Goal: Task Accomplishment & Management: Complete application form

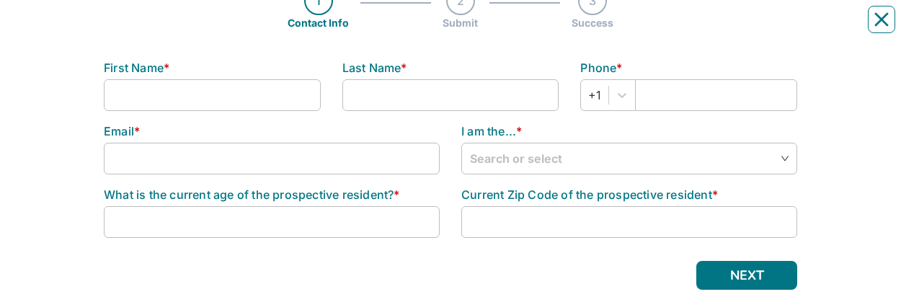
scroll to position [199, 0]
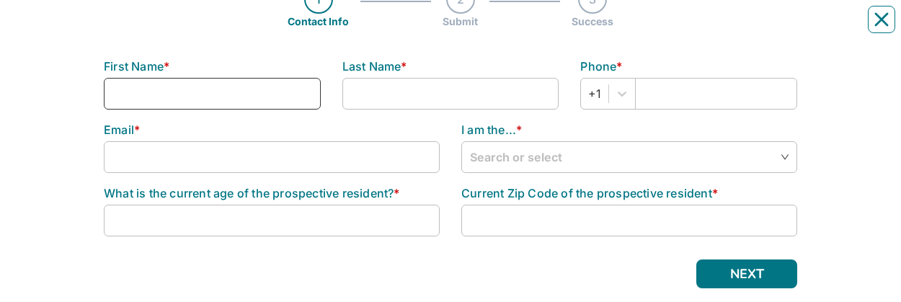
click at [225, 28] on input at bounding box center [212, 94] width 217 height 32
type input "[PERSON_NAME]"
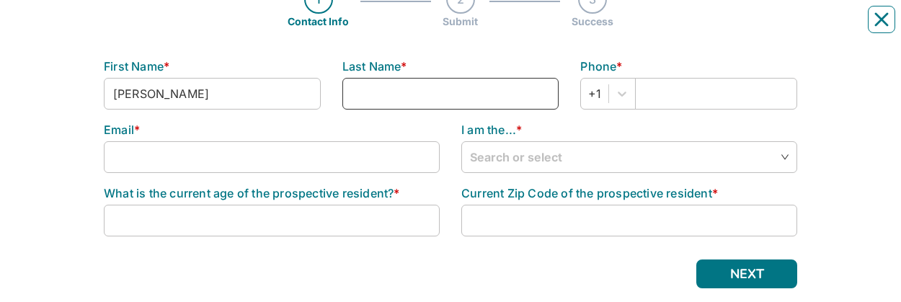
type input "[PERSON_NAME]"
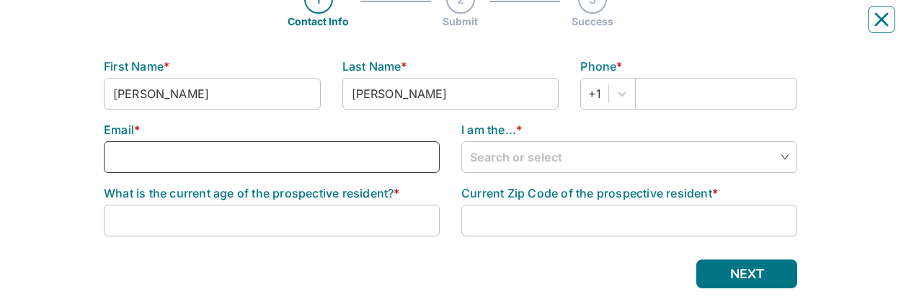
type input "[EMAIL_ADDRESS][DOMAIN_NAME]"
type input "444819503"
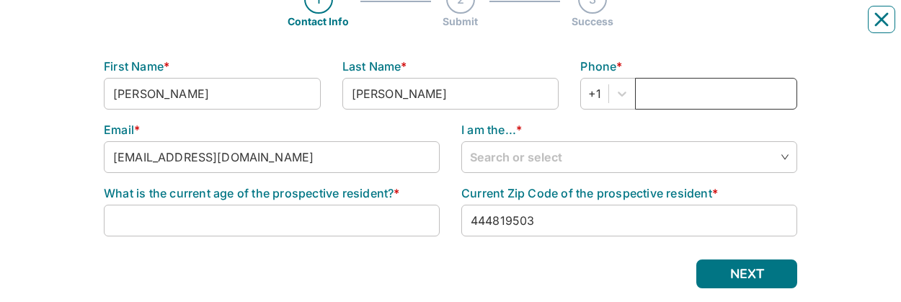
click at [652, 28] on input "text" at bounding box center [716, 94] width 162 height 32
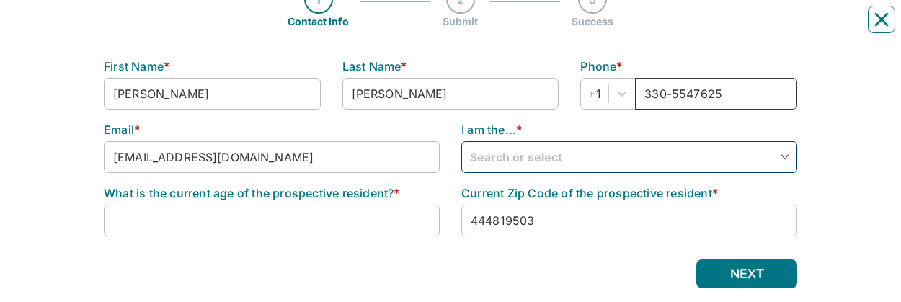
type input "330-5547625"
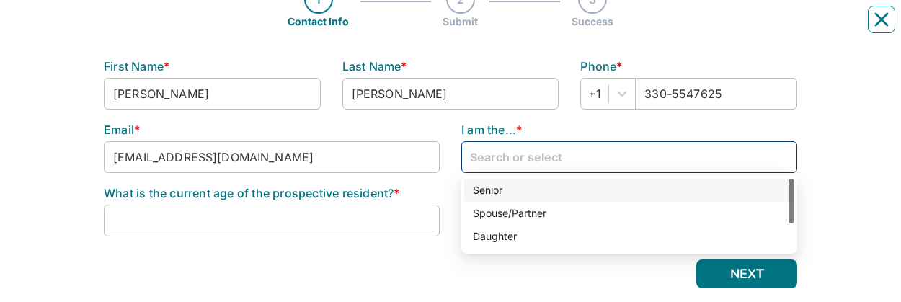
click at [780, 28] on input "search" at bounding box center [629, 156] width 318 height 29
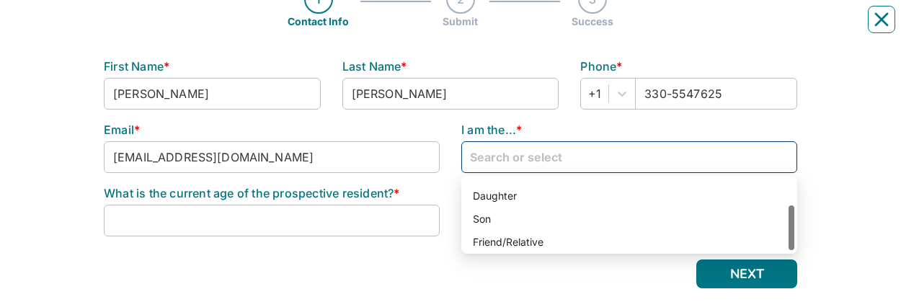
scroll to position [43, 0]
drag, startPoint x: 790, startPoint y: 202, endPoint x: 795, endPoint y: 244, distance: 42.1
click at [795, 28] on div "Senior Spouse/Partner Spouse/Partner Daughter Son Friend/Relative" at bounding box center [629, 215] width 336 height 78
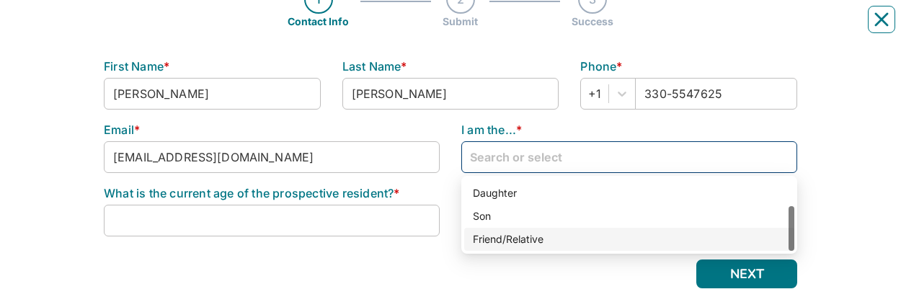
click at [576, 28] on div "Friend/Relative" at bounding box center [629, 239] width 313 height 16
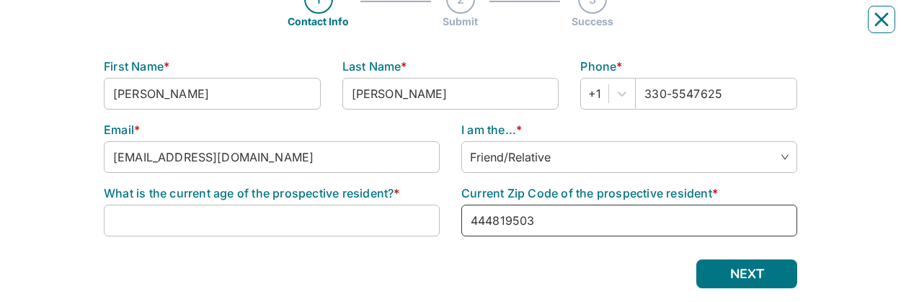
click at [541, 28] on input "444819503" at bounding box center [629, 221] width 336 height 32
drag, startPoint x: 540, startPoint y: 223, endPoint x: 474, endPoint y: 226, distance: 66.4
click at [474, 28] on input "444819503" at bounding box center [629, 221] width 336 height 32
type input "44240"
click at [265, 28] on input at bounding box center [272, 221] width 336 height 32
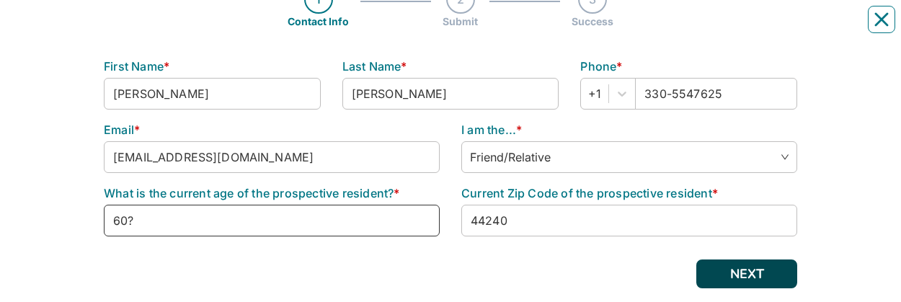
type input "60?"
click at [744, 28] on button "NEXT" at bounding box center [746, 273] width 101 height 29
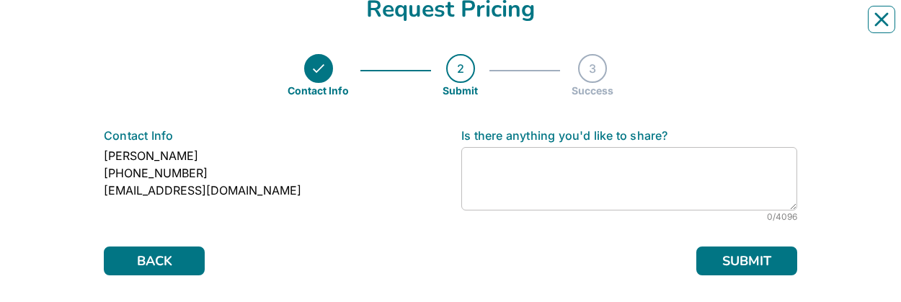
scroll to position [154, 0]
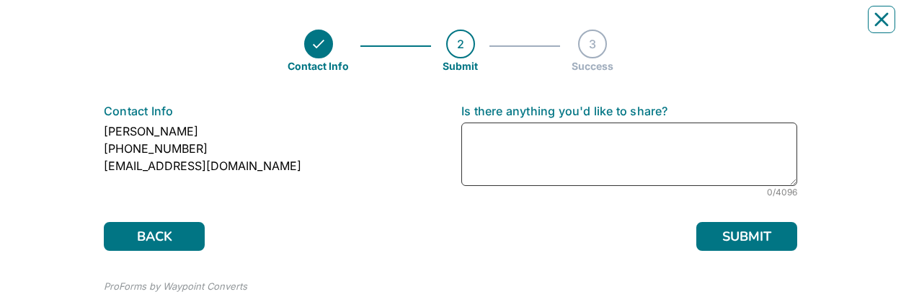
click at [510, 28] on textarea at bounding box center [629, 153] width 336 height 63
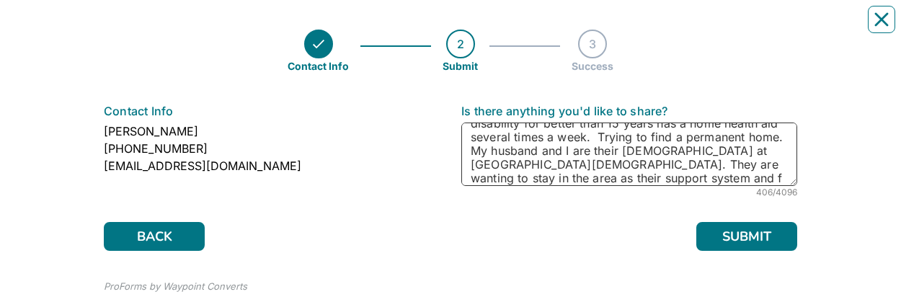
scroll to position [66, 0]
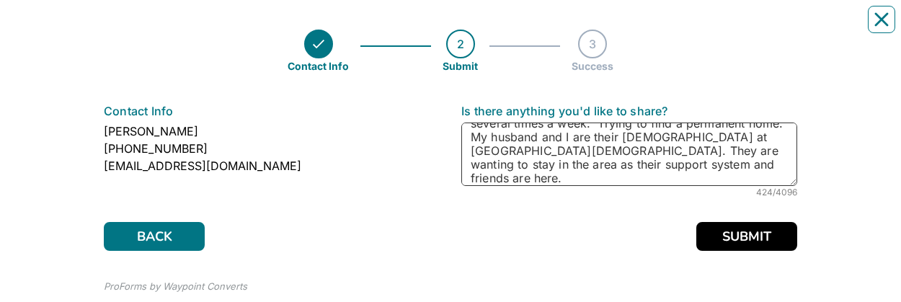
type textarea "A married couple loosing their apt at the end of September. Husband military ve…"
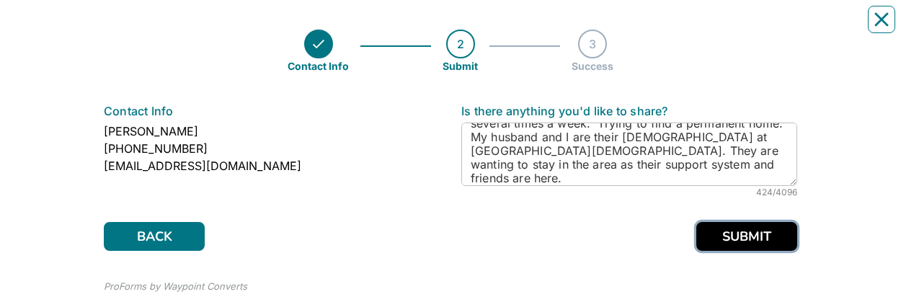
click at [733, 28] on button "SUBMIT" at bounding box center [746, 236] width 101 height 29
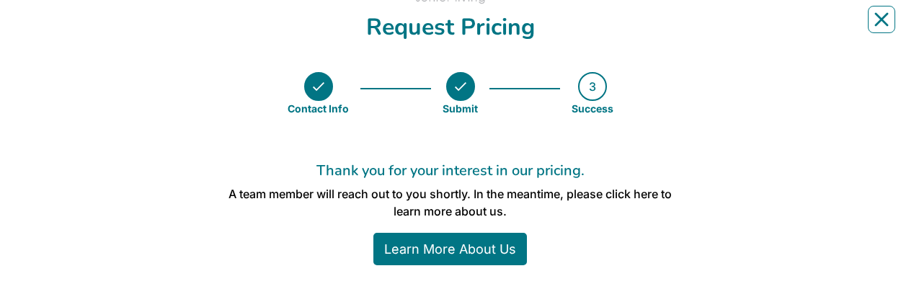
scroll to position [107, 0]
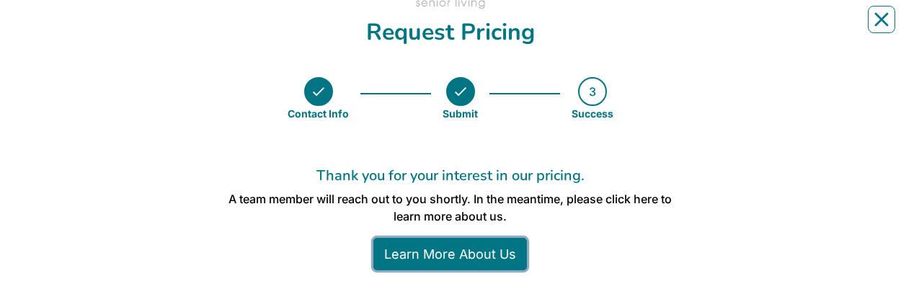
click at [466, 28] on link "Learn More About Us" at bounding box center [449, 254] width 153 height 32
